Goal: Check status: Check status

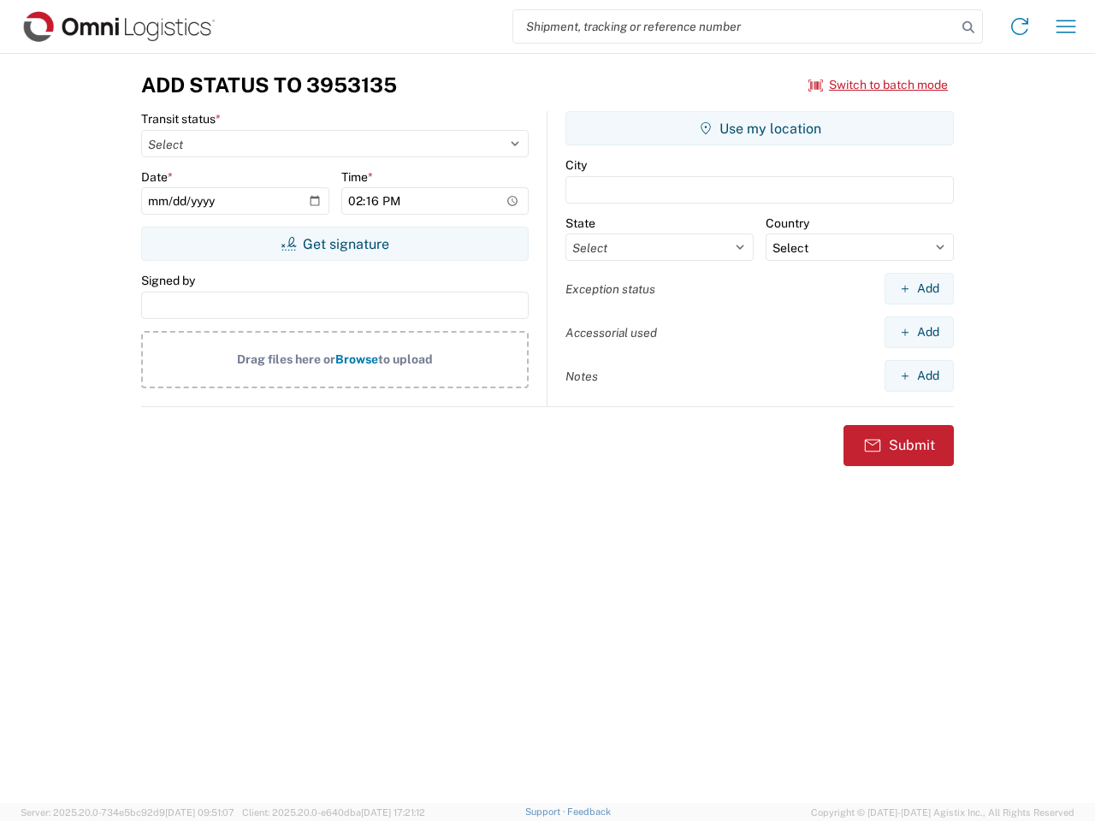
click at [735, 27] on input "search" at bounding box center [734, 26] width 443 height 33
click at [968, 27] on icon at bounding box center [968, 27] width 24 height 24
click at [1020, 27] on icon at bounding box center [1019, 26] width 27 height 27
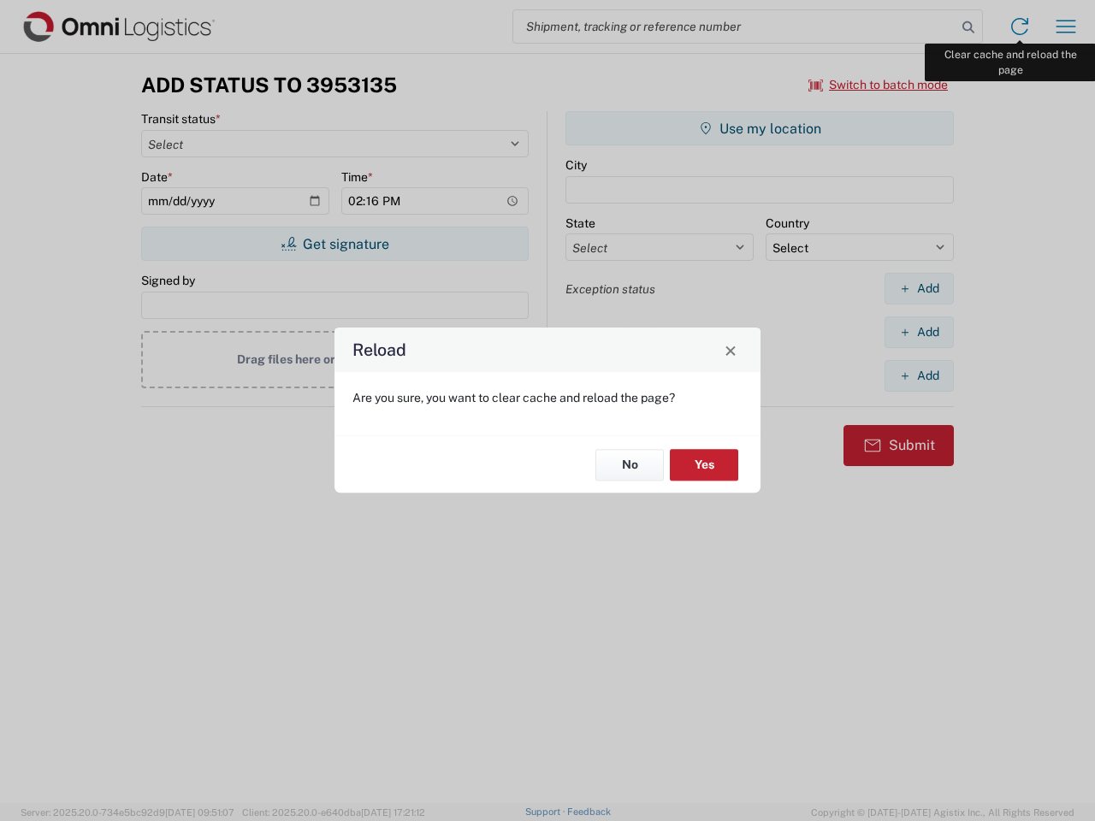
click at [1066, 27] on div "Reload Are you sure, you want to clear cache and reload the page? No Yes" at bounding box center [547, 410] width 1095 height 821
click at [878, 85] on div "Reload Are you sure, you want to clear cache and reload the page? No Yes" at bounding box center [547, 410] width 1095 height 821
click at [334, 244] on div "Reload Are you sure, you want to clear cache and reload the page? No Yes" at bounding box center [547, 410] width 1095 height 821
click at [760, 128] on div "Reload Are you sure, you want to clear cache and reload the page? No Yes" at bounding box center [547, 410] width 1095 height 821
click at [919, 288] on div "Reload Are you sure, you want to clear cache and reload the page? No Yes" at bounding box center [547, 410] width 1095 height 821
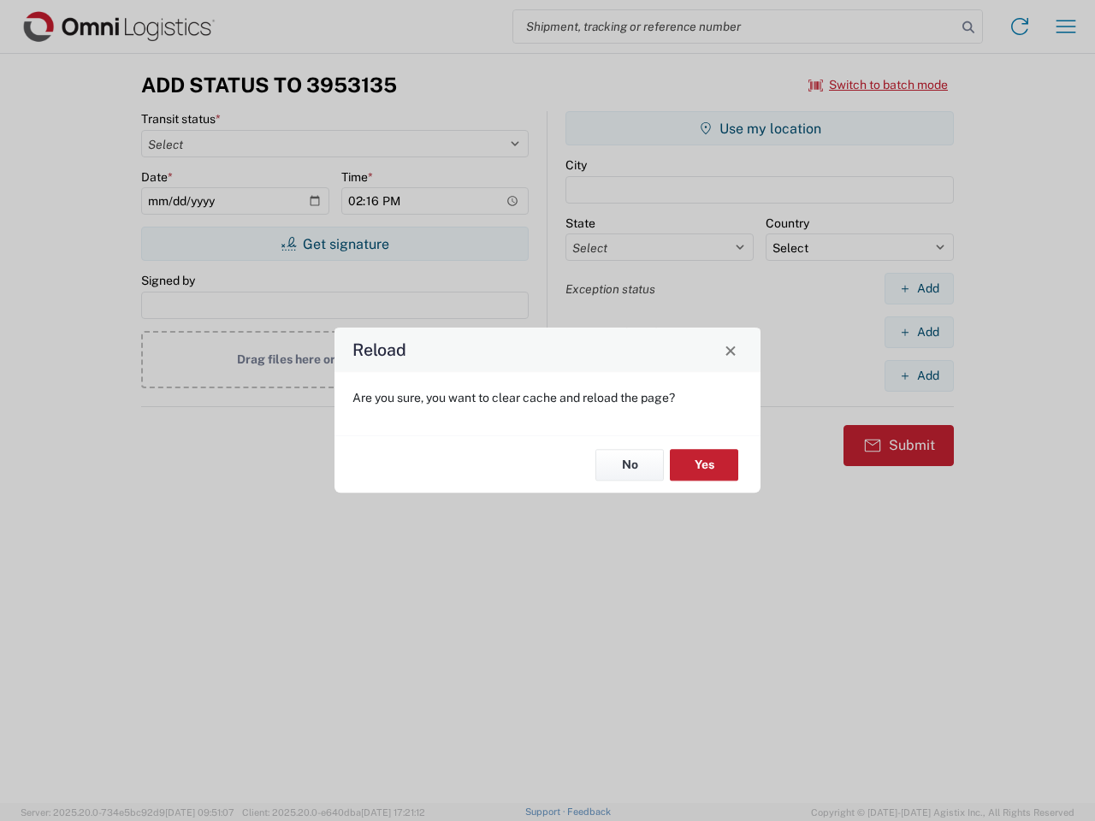
click at [919, 332] on div "Reload Are you sure, you want to clear cache and reload the page? No Yes" at bounding box center [547, 410] width 1095 height 821
click at [919, 375] on div "Reload Are you sure, you want to clear cache and reload the page? No Yes" at bounding box center [547, 410] width 1095 height 821
